Goal: Task Accomplishment & Management: Manage account settings

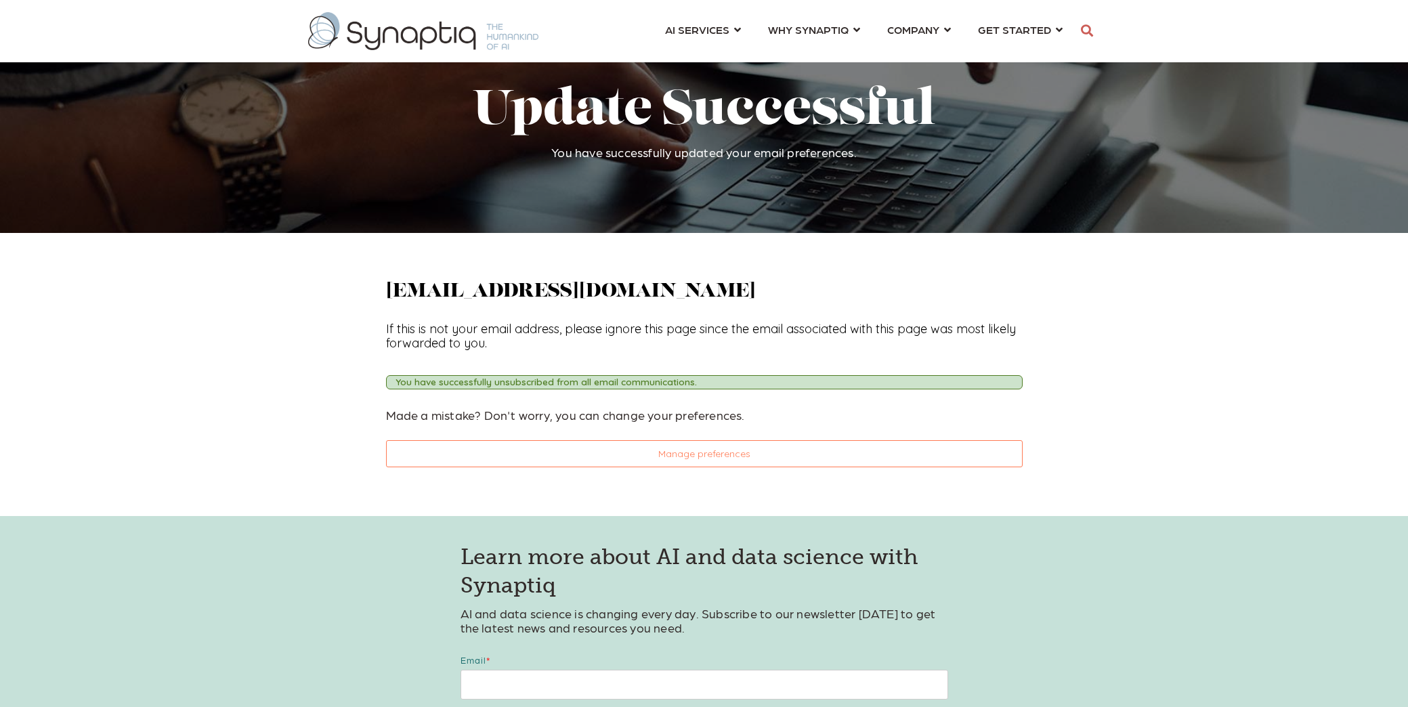
scroll to position [0, 6]
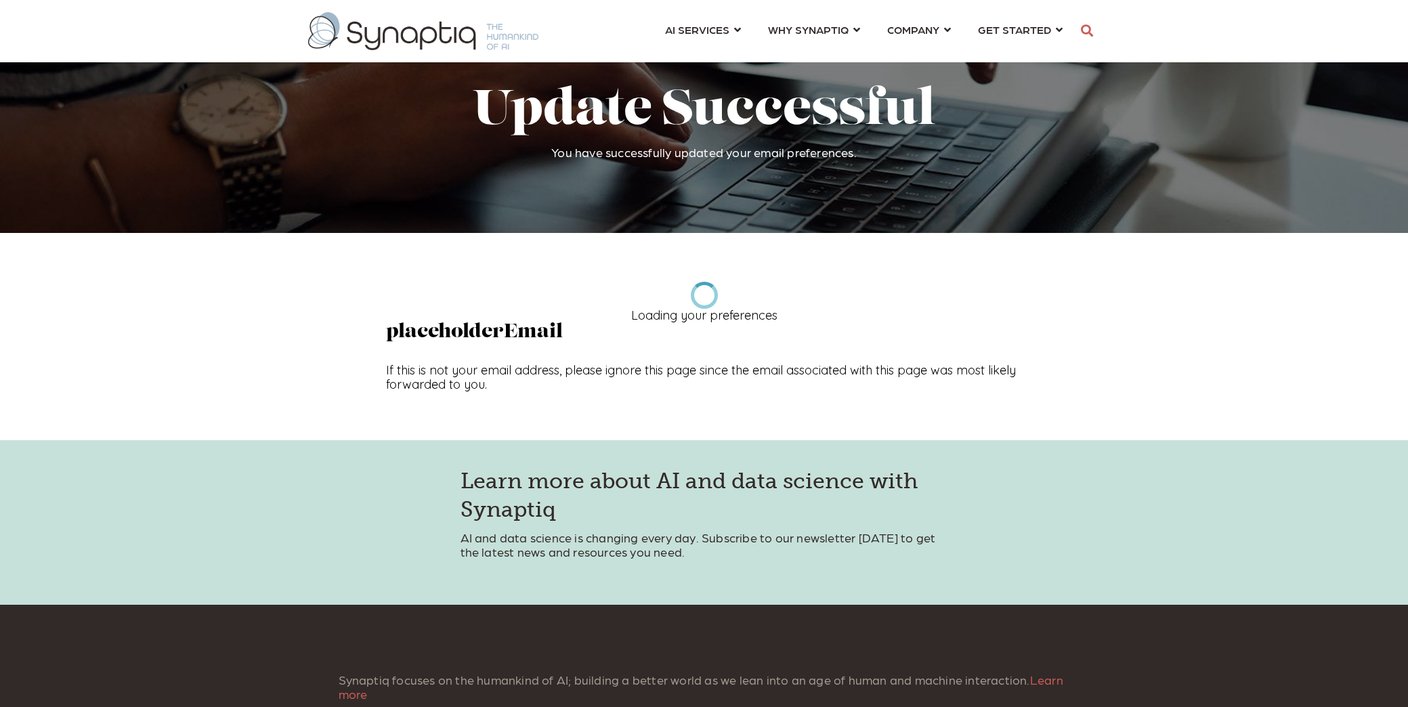
scroll to position [0, 6]
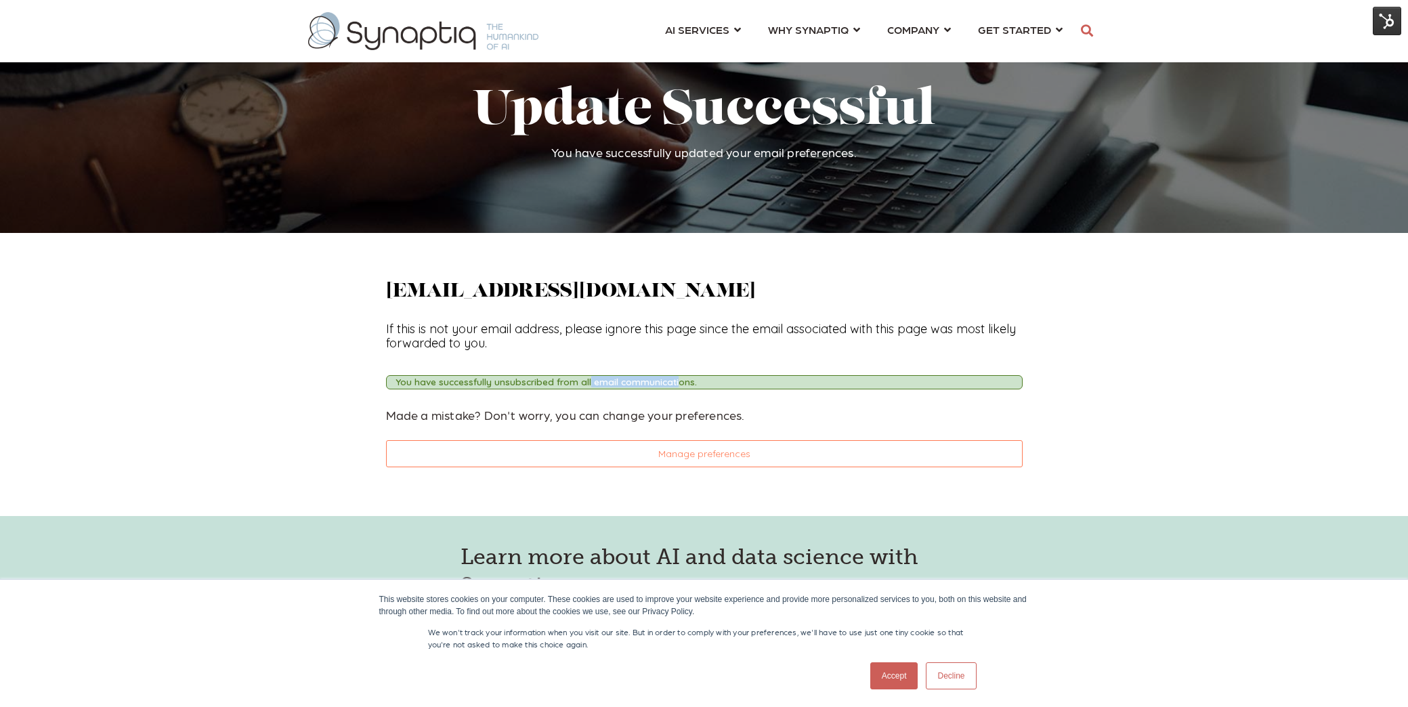
drag, startPoint x: 558, startPoint y: 378, endPoint x: 481, endPoint y: 379, distance: 77.2
click at [479, 379] on div "You have successfully unsubscribed from all email communications." at bounding box center [704, 382] width 637 height 14
